Goal: Task Accomplishment & Management: Manage account settings

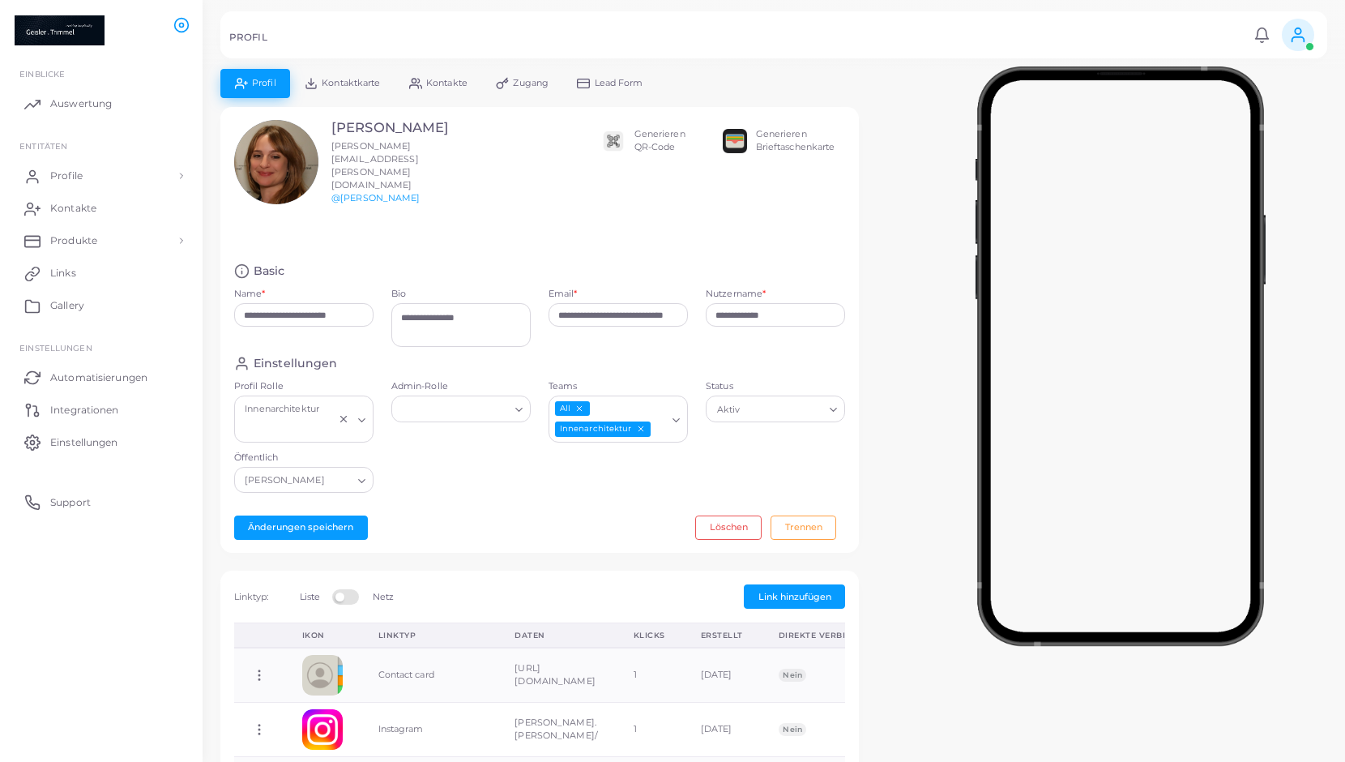
scroll to position [407, 0]
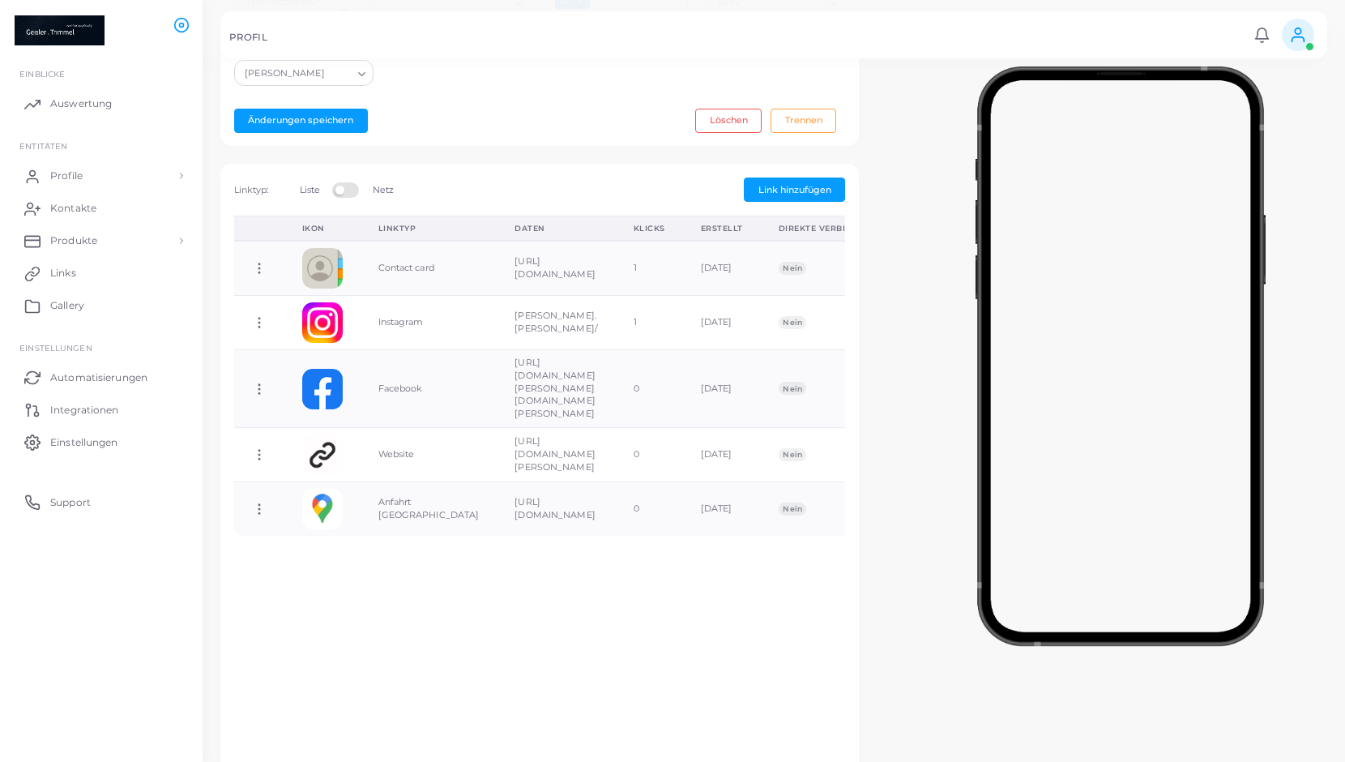
click at [79, 175] on span "Profile" at bounding box center [66, 176] width 32 height 15
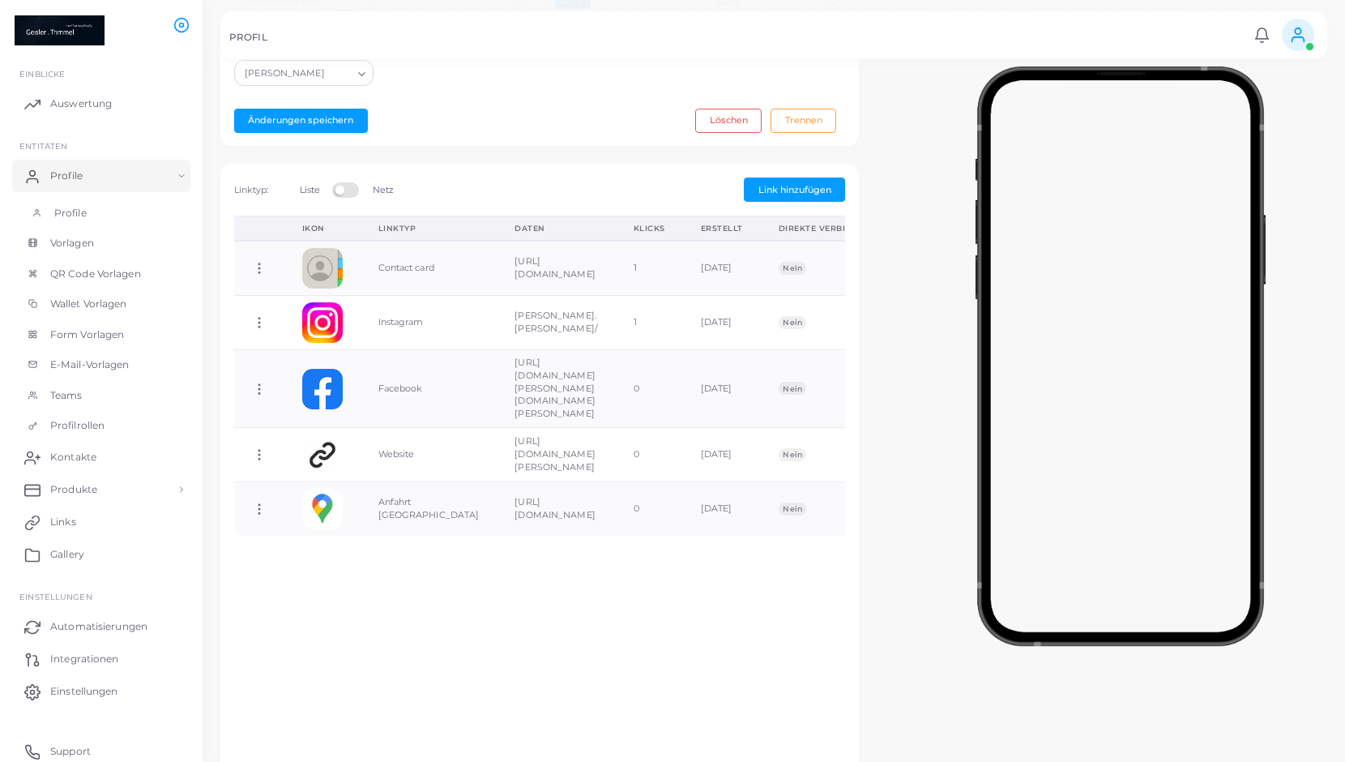
click at [70, 207] on span "Profile" at bounding box center [70, 213] width 32 height 15
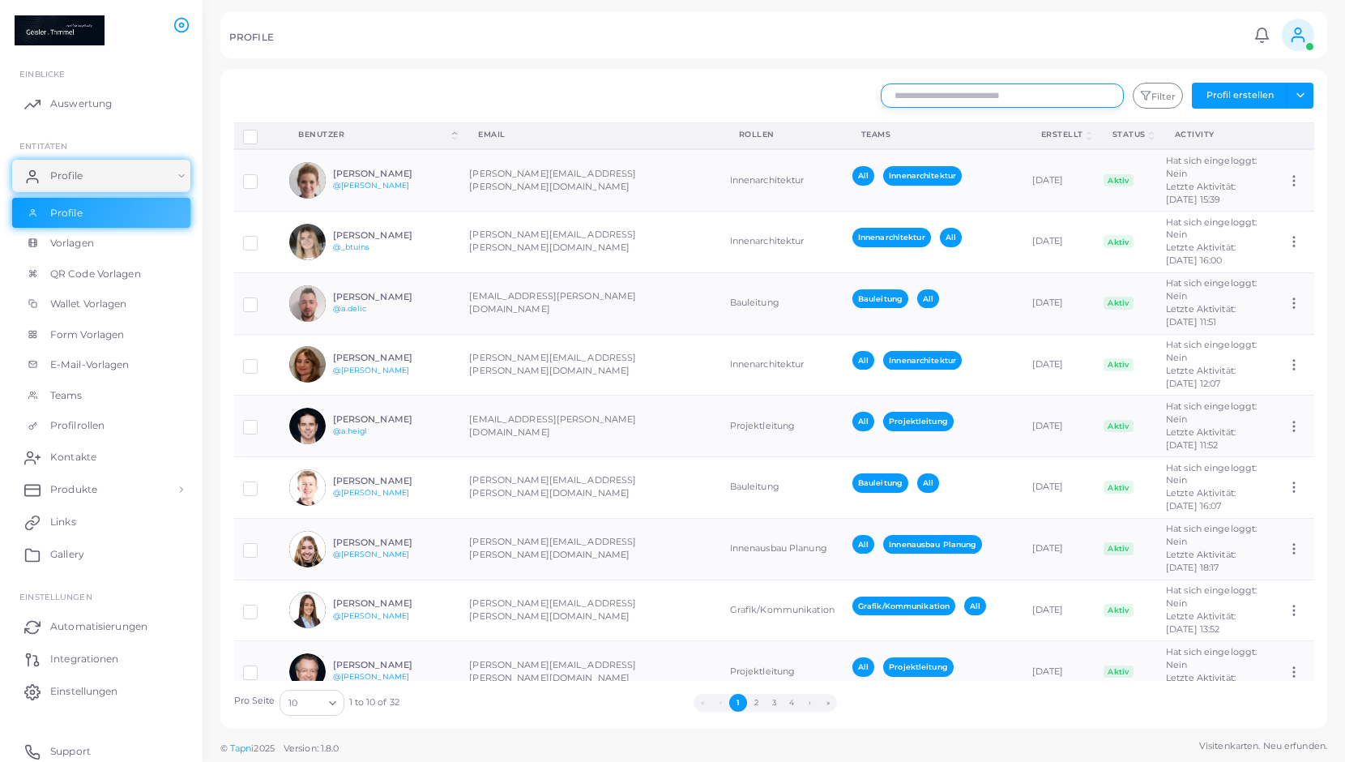
click at [978, 93] on input "text" at bounding box center [1002, 95] width 243 height 24
type input "*****"
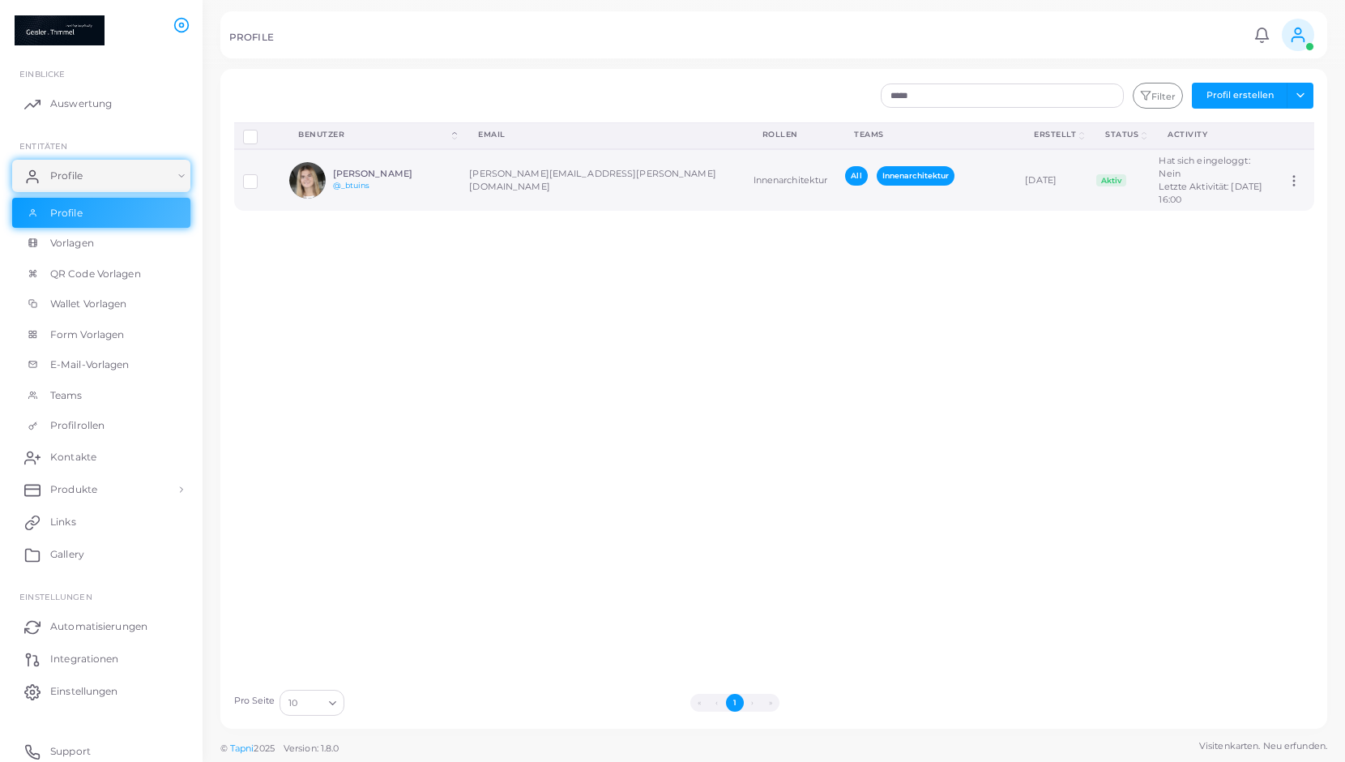
click at [745, 178] on td "Innenarchitektur" at bounding box center [791, 180] width 92 height 62
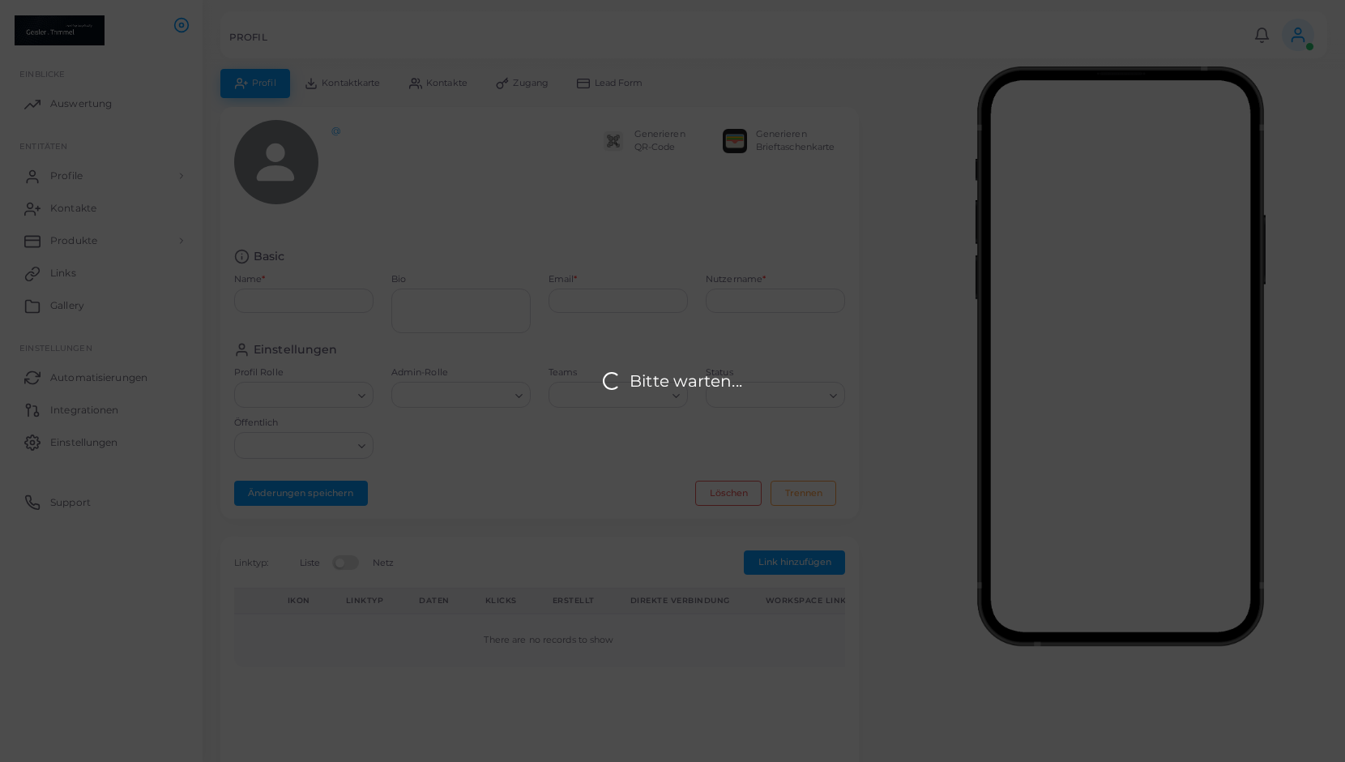
type input "**********"
type textarea "**********"
type input "**********"
type input "*******"
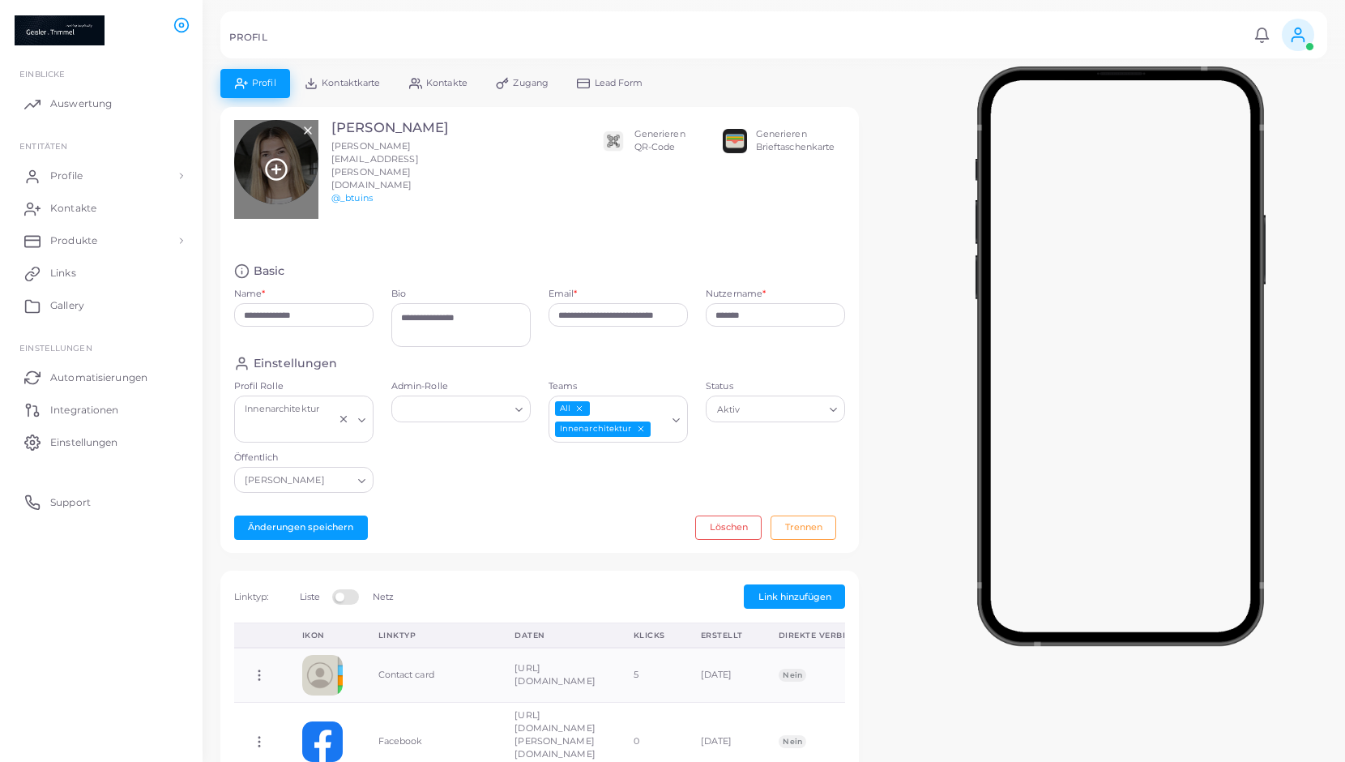
click at [274, 172] on circle at bounding box center [276, 169] width 20 height 20
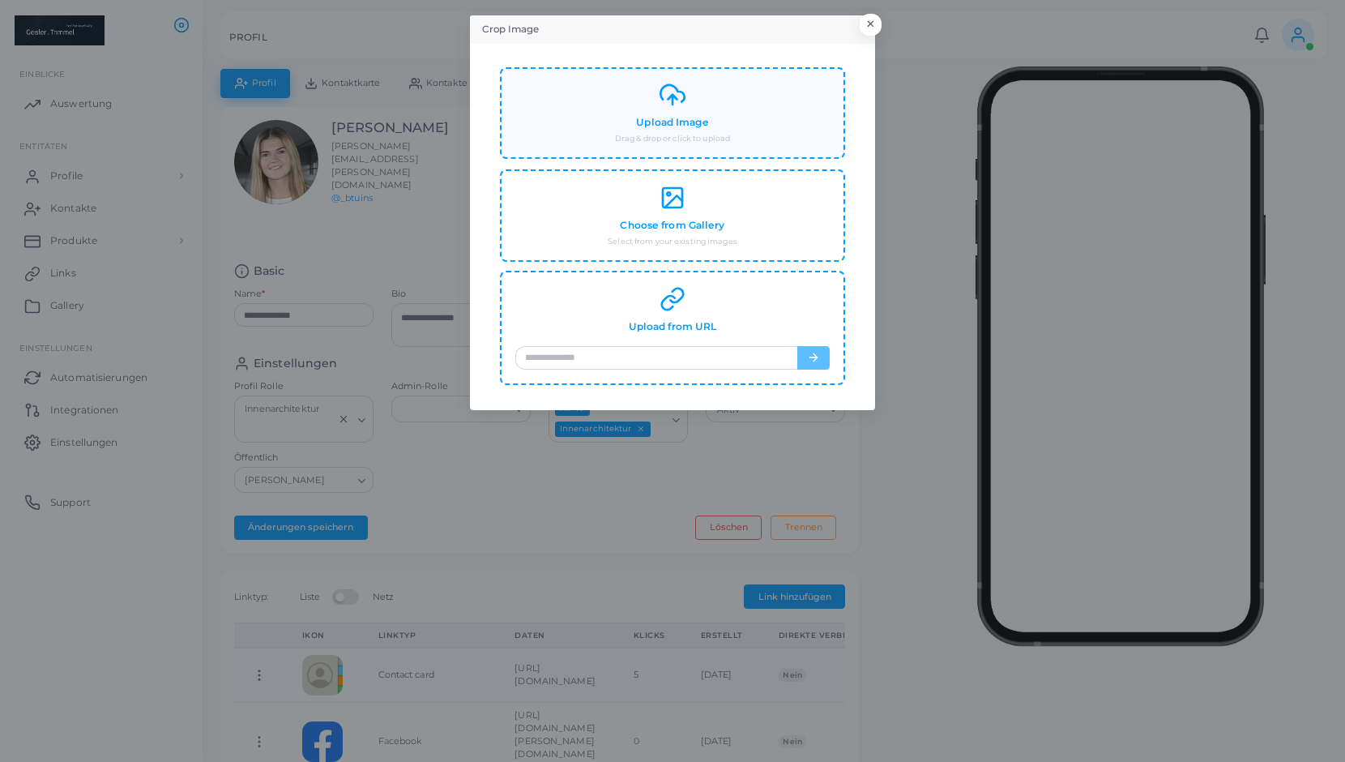
click at [663, 123] on h4 "Upload Image" at bounding box center [672, 123] width 72 height 12
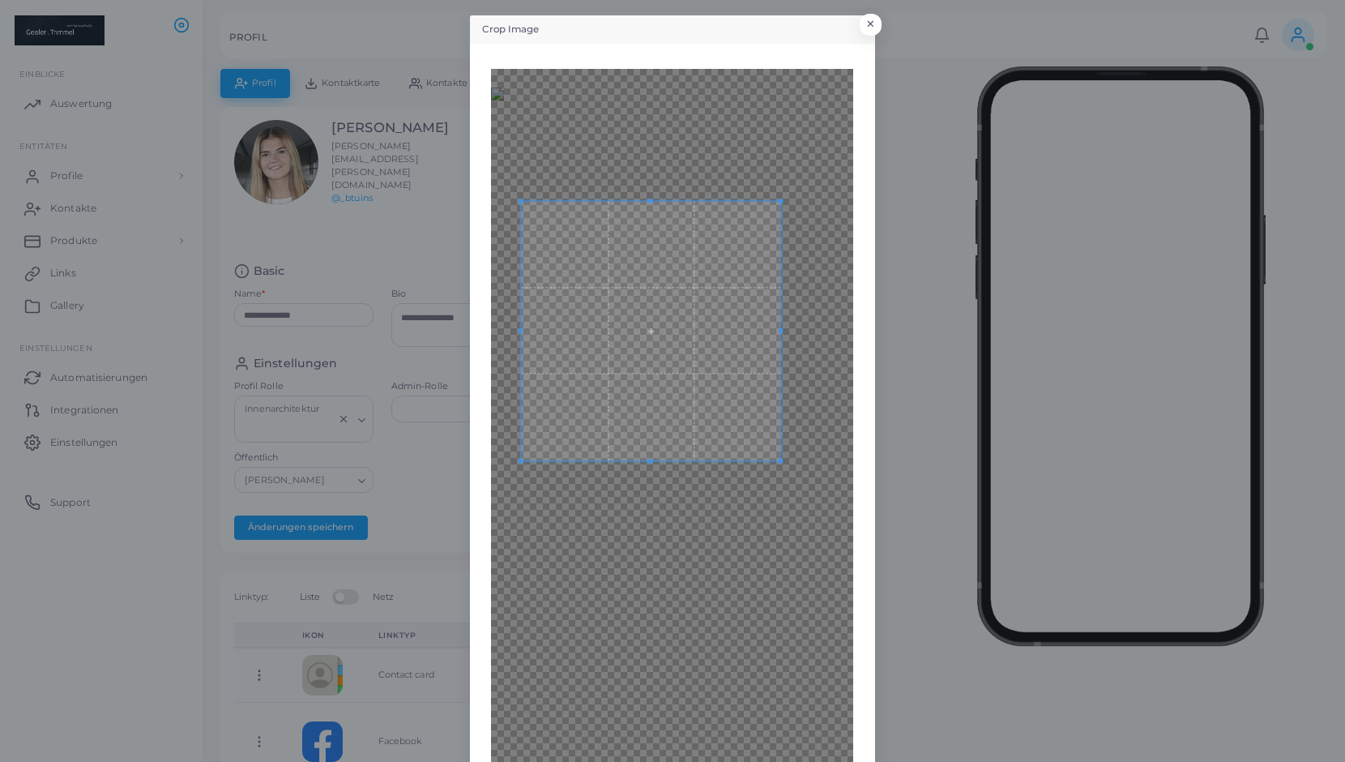
click at [678, 445] on span at bounding box center [651, 330] width 259 height 259
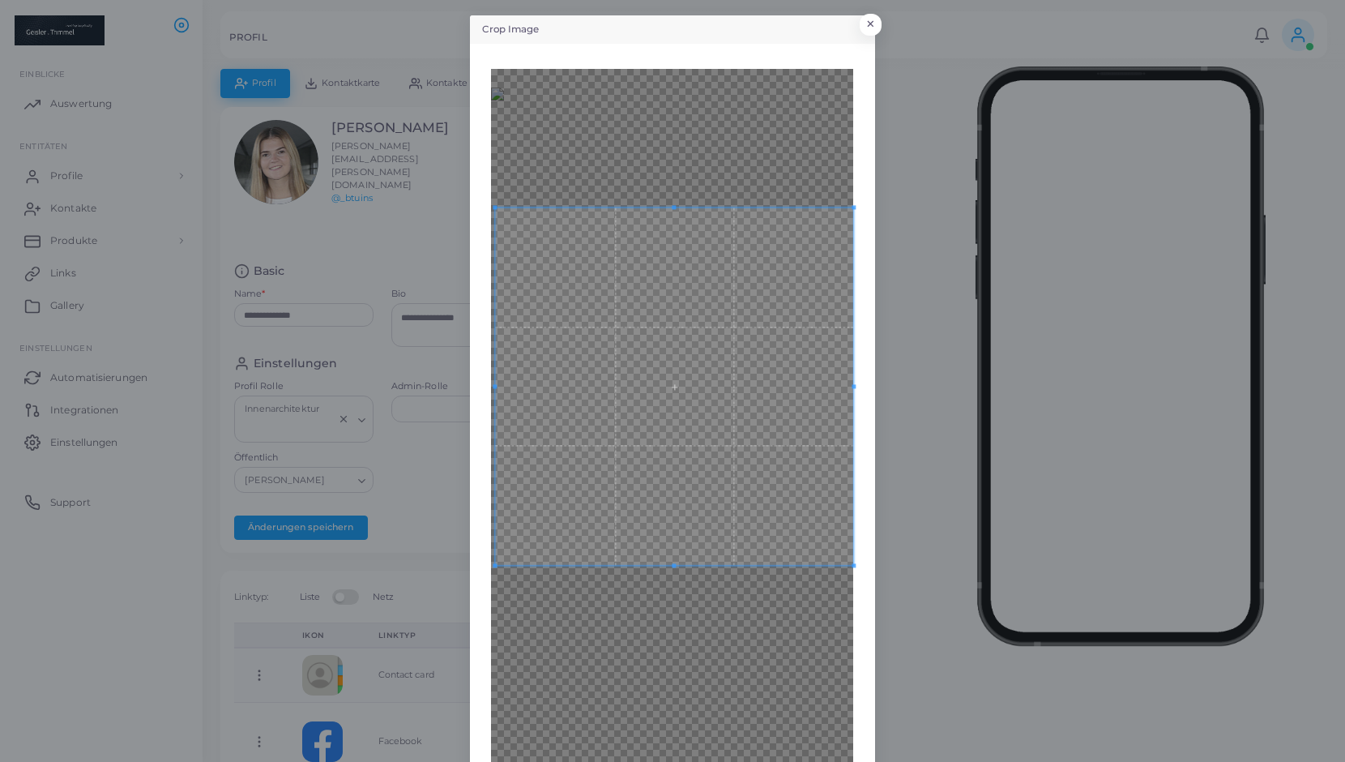
click at [873, 700] on div "Crop Image × Back Crop" at bounding box center [672, 505] width 405 height 980
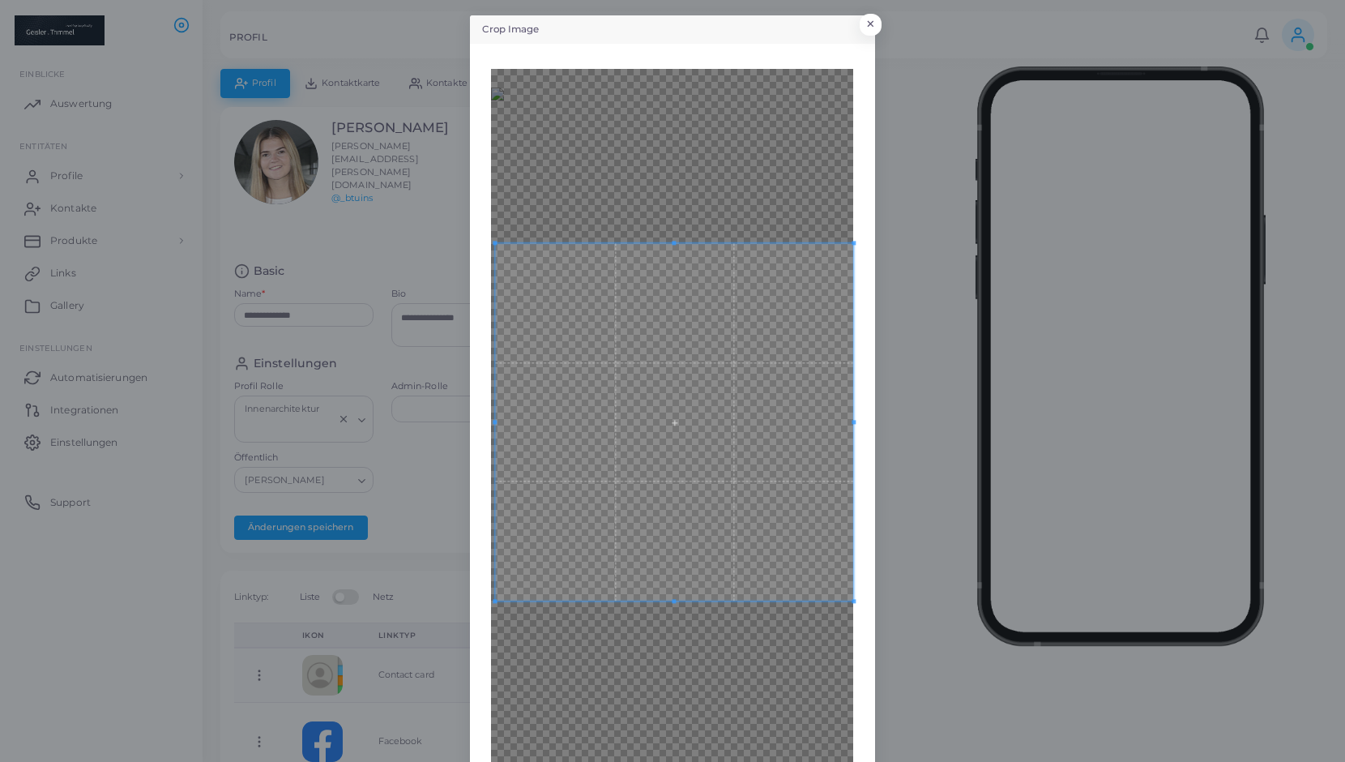
click at [783, 523] on span at bounding box center [675, 422] width 358 height 358
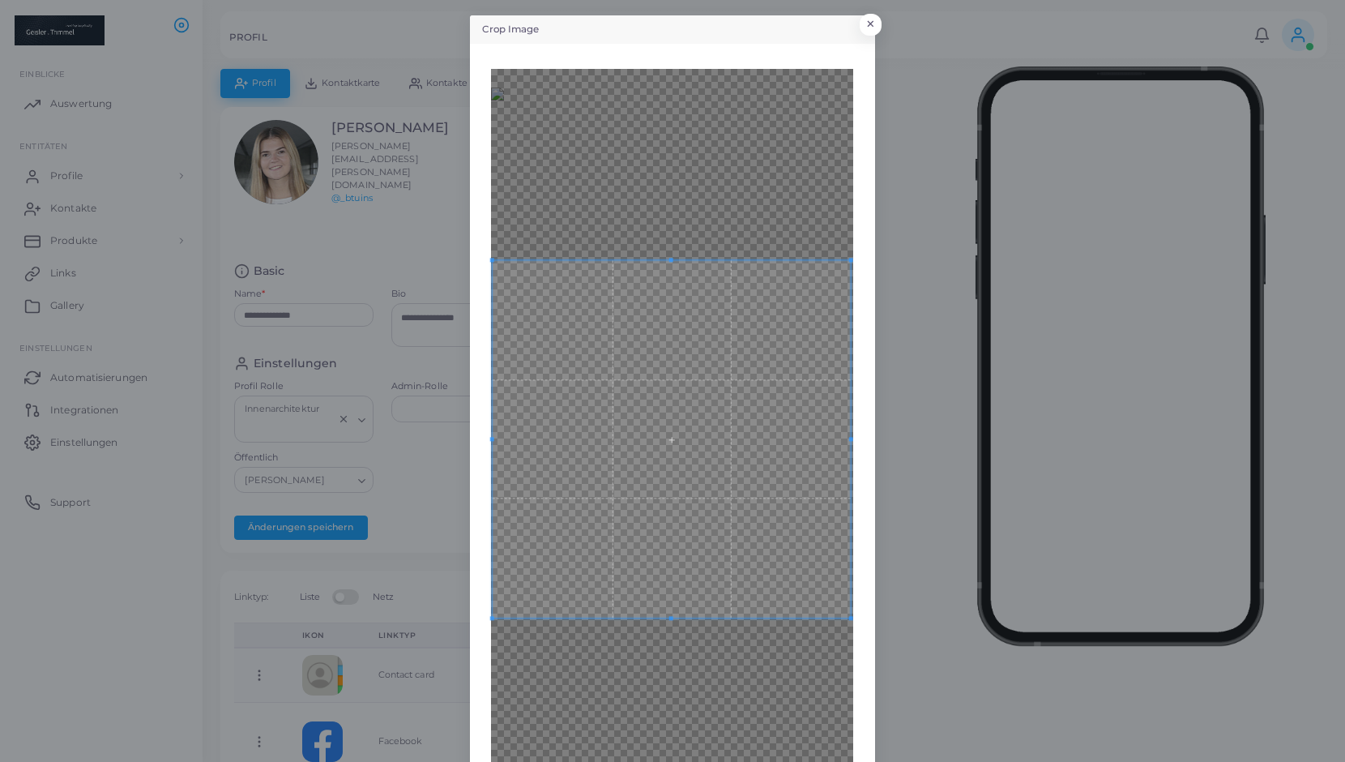
click at [720, 331] on span at bounding box center [672, 439] width 358 height 358
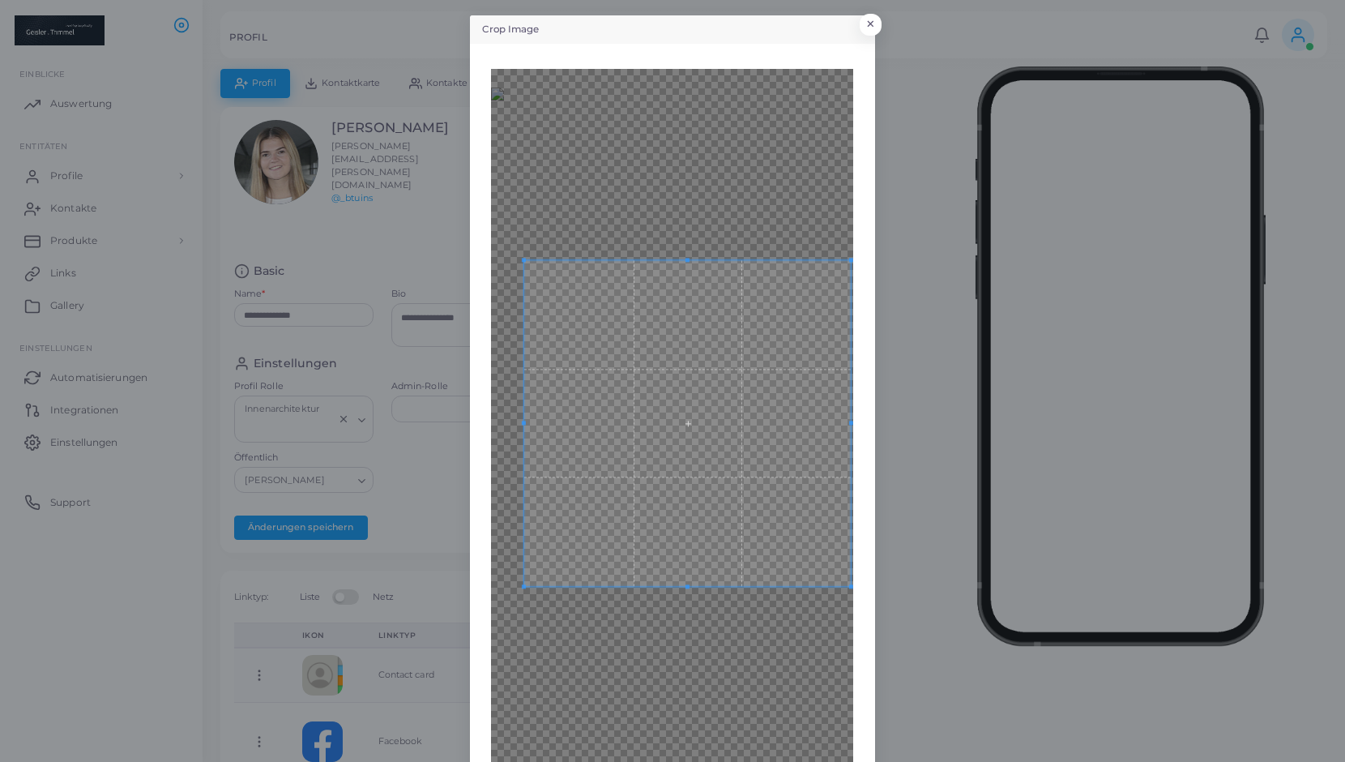
click at [524, 602] on div at bounding box center [672, 505] width 362 height 873
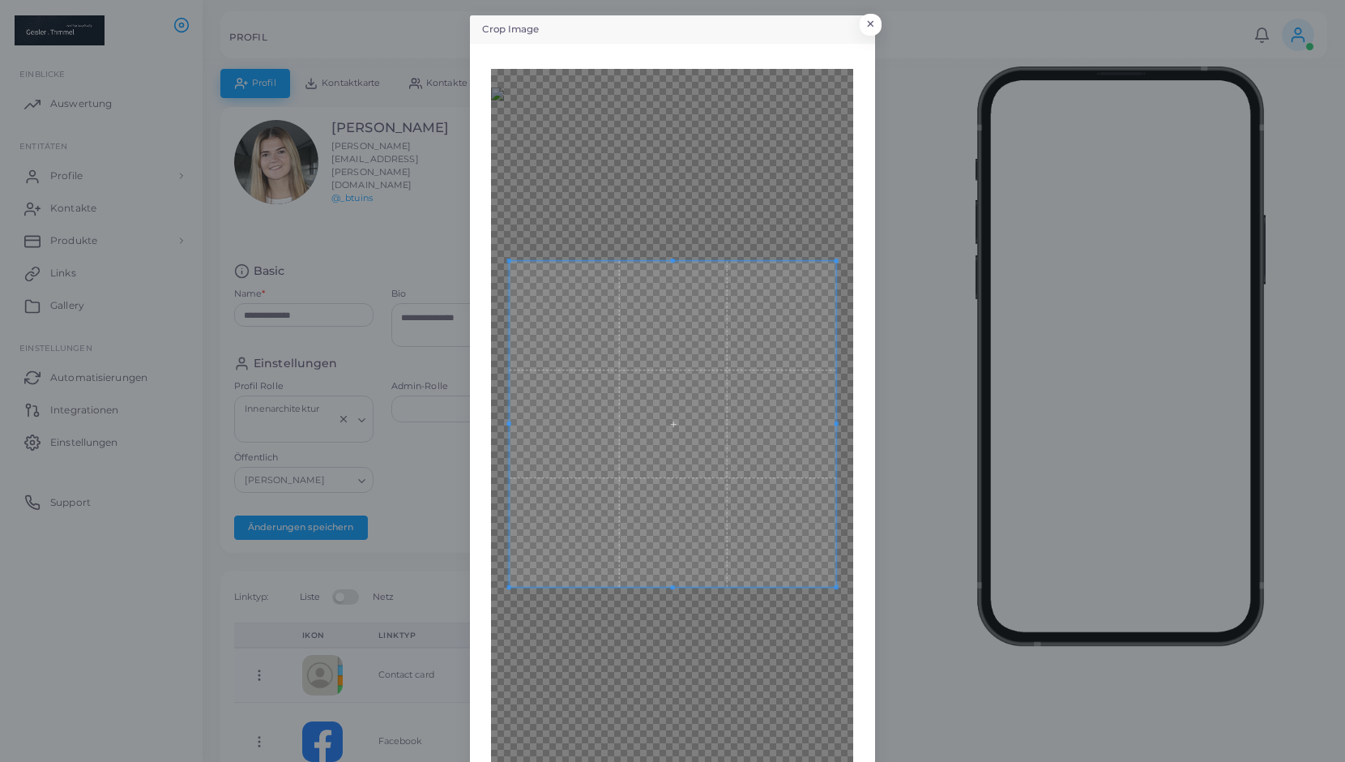
click at [596, 557] on span at bounding box center [673, 424] width 326 height 326
click at [847, 636] on div at bounding box center [672, 505] width 362 height 873
click at [777, 566] on span at bounding box center [670, 430] width 337 height 337
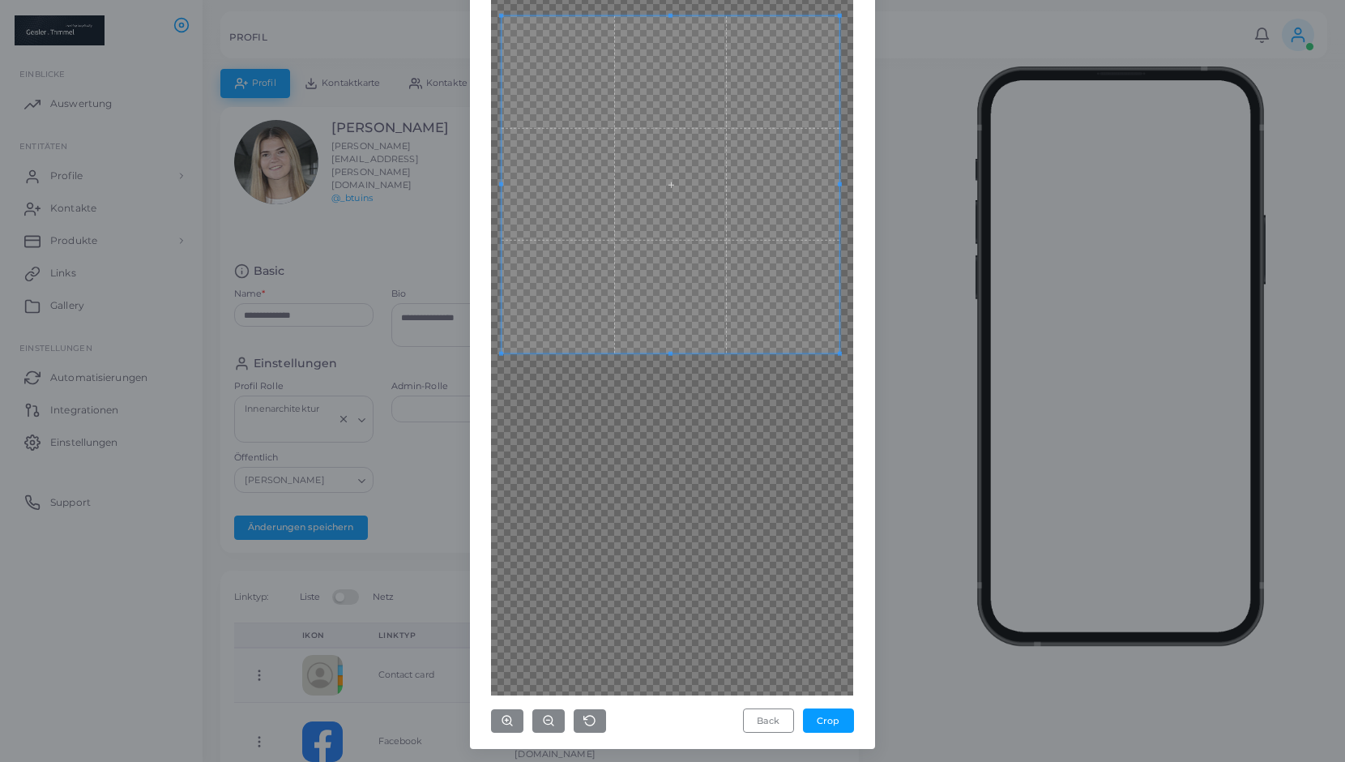
scroll to position [248, 0]
click at [814, 720] on button "Crop" at bounding box center [828, 719] width 51 height 24
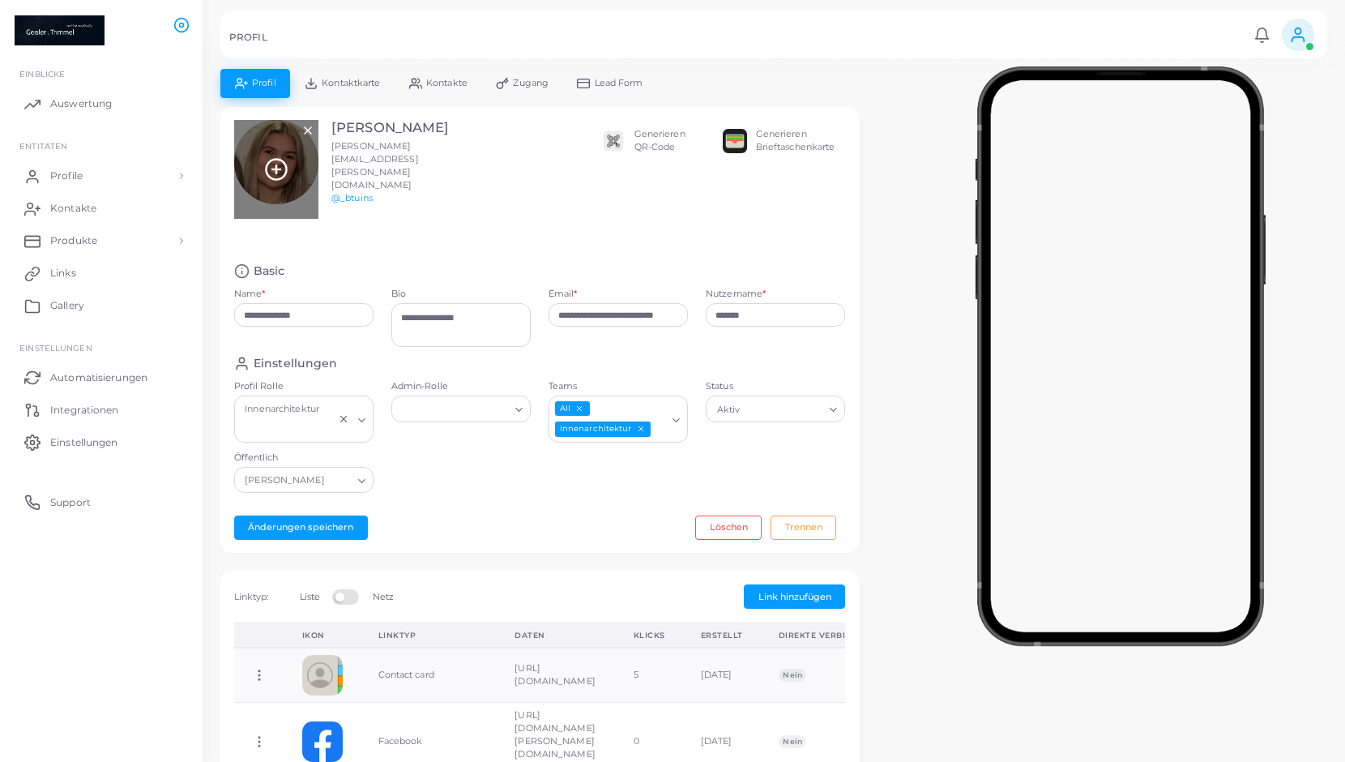
click at [276, 183] on div at bounding box center [276, 169] width 84 height 98
click at [275, 169] on icon at bounding box center [276, 169] width 24 height 24
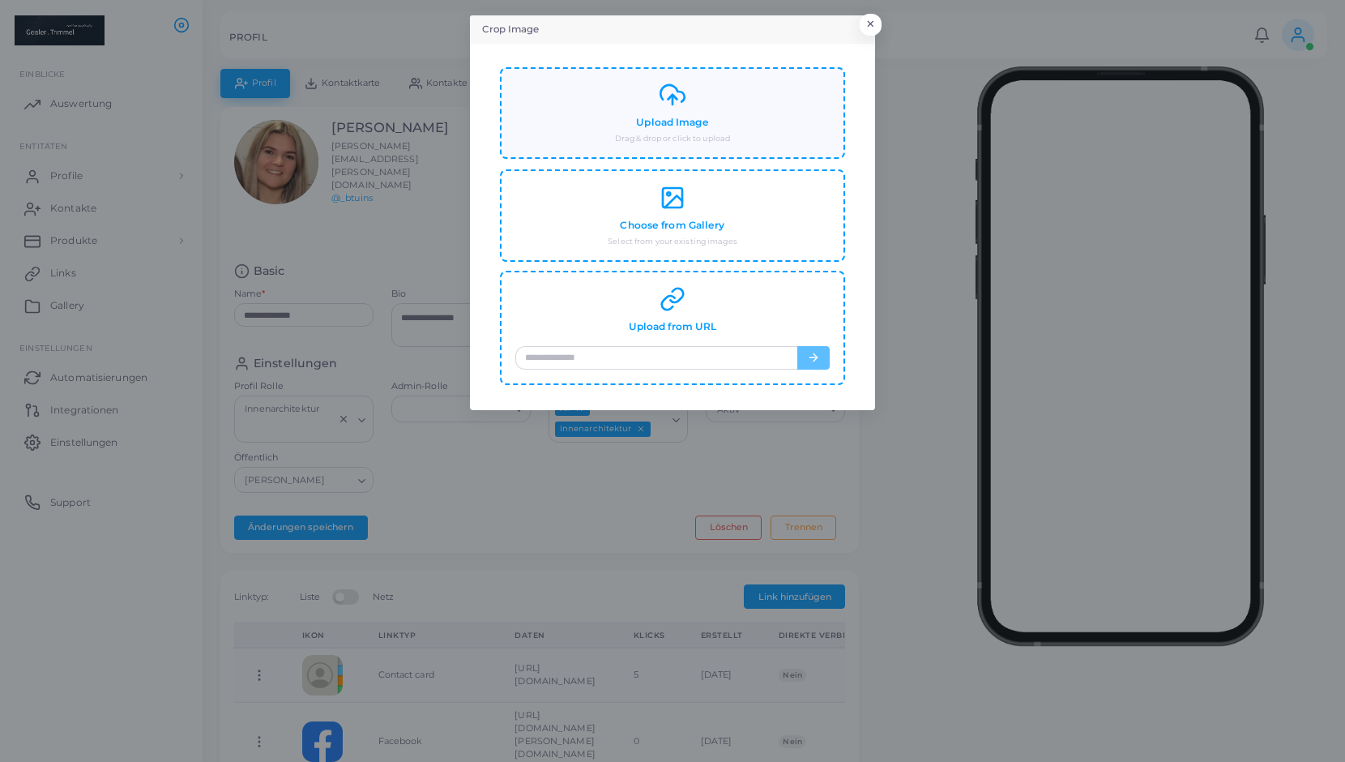
click at [662, 132] on div "Upload Image Drag & drop or click to upload" at bounding box center [672, 113] width 314 height 62
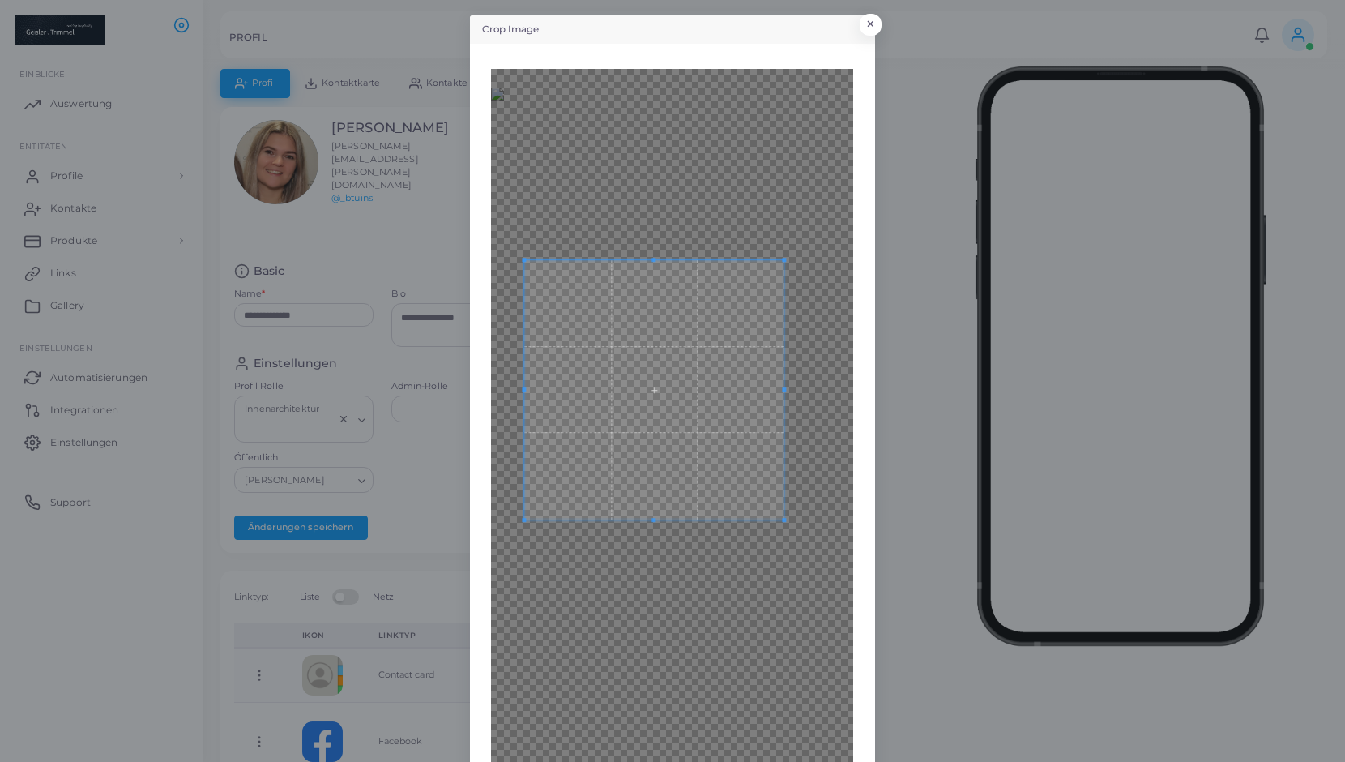
click at [696, 490] on span at bounding box center [654, 389] width 259 height 259
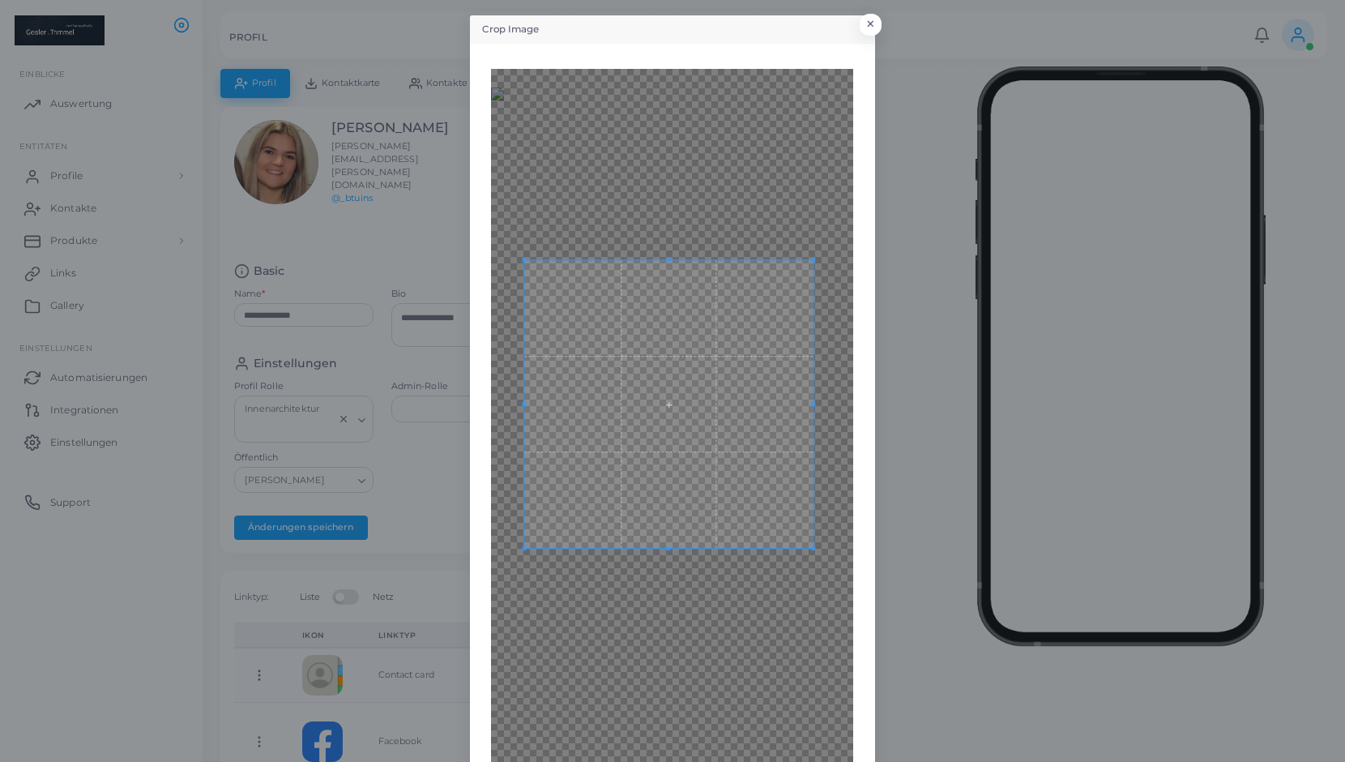
click at [824, 628] on div at bounding box center [672, 505] width 362 height 873
click at [767, 446] on span at bounding box center [673, 413] width 300 height 300
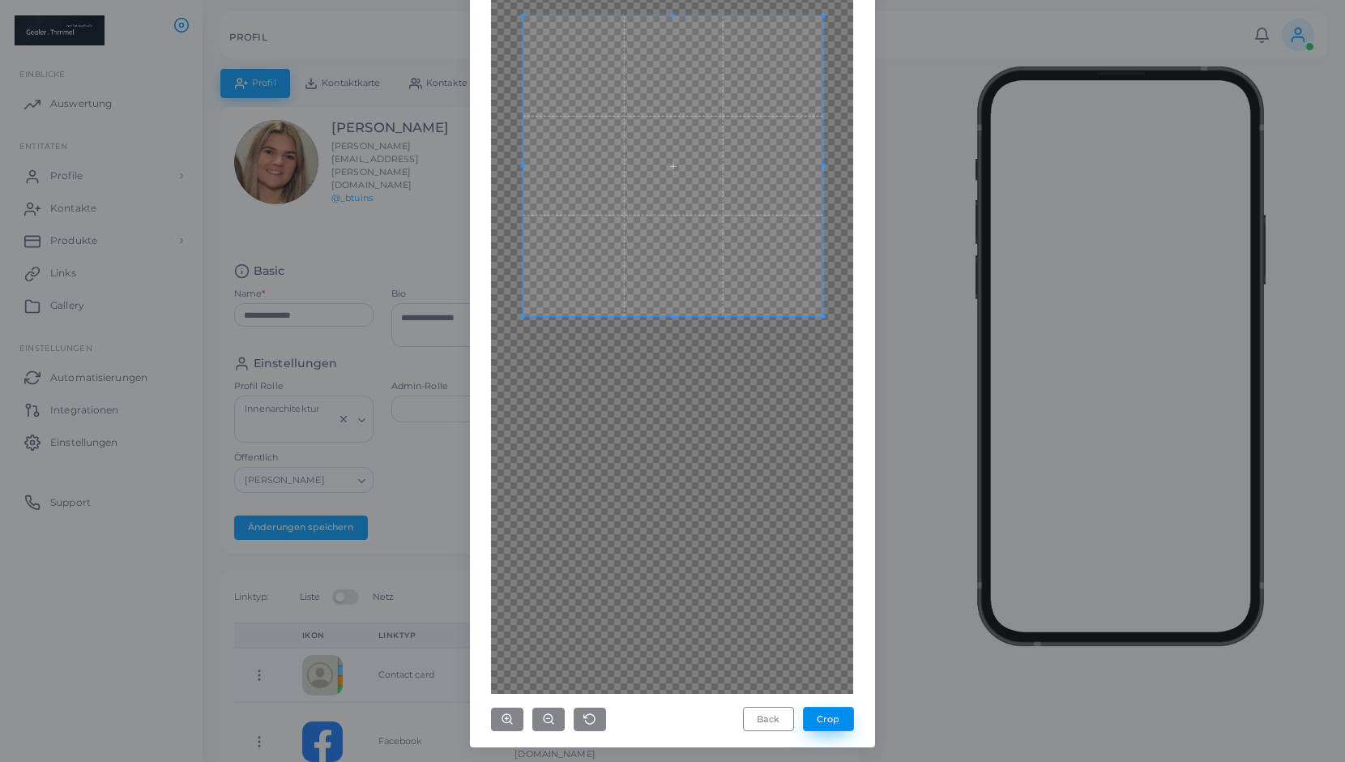
click at [834, 716] on button "Crop" at bounding box center [828, 719] width 51 height 24
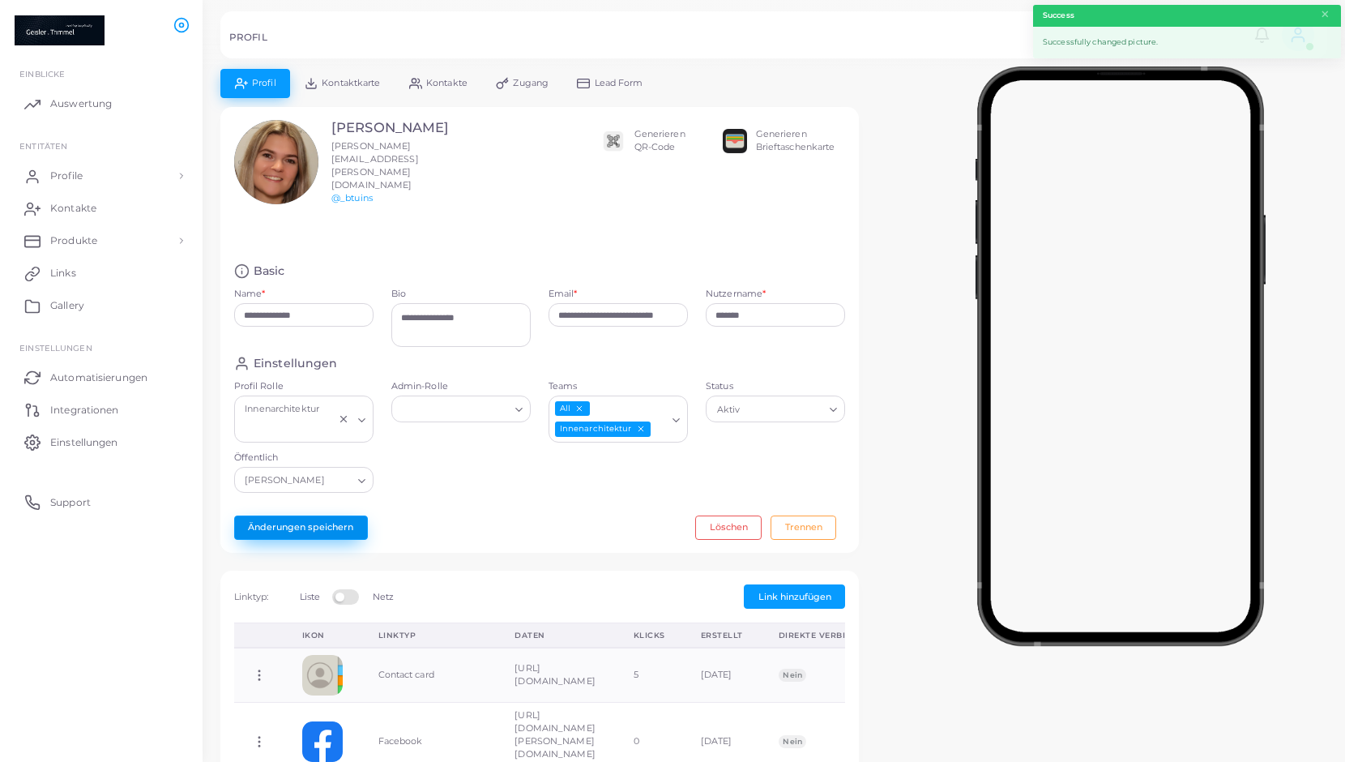
click at [293, 515] on button "Änderungen speichern" at bounding box center [301, 527] width 134 height 24
